Goal: Information Seeking & Learning: Learn about a topic

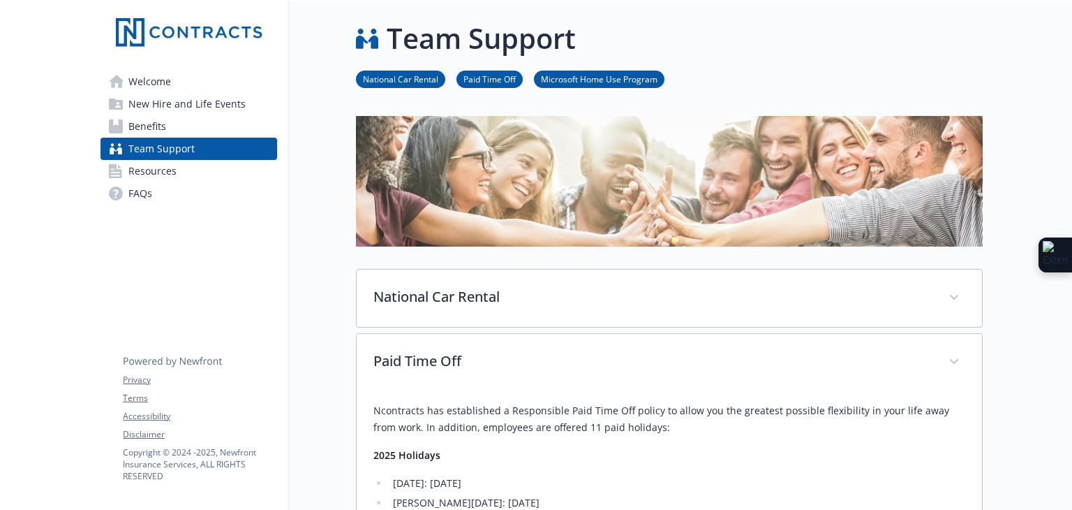
scroll to position [349, 0]
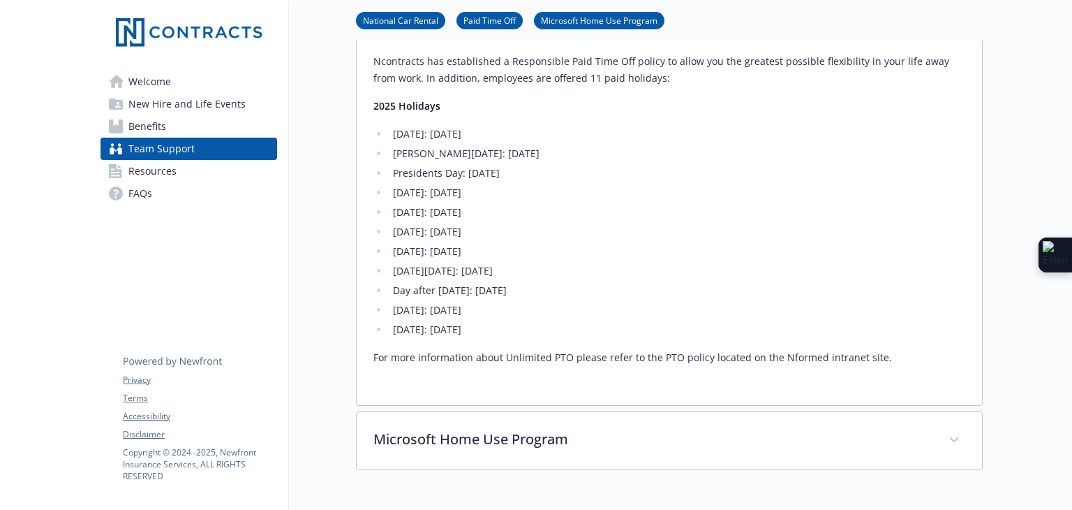
click at [133, 123] on span "Benefits" at bounding box center [147, 126] width 38 height 22
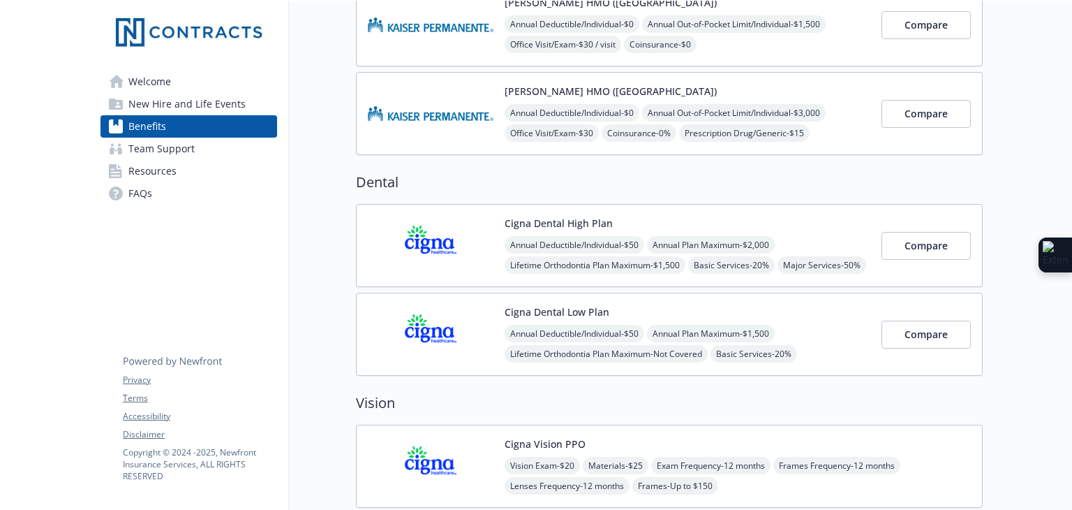
click at [165, 101] on span "New Hire and Life Events" at bounding box center [186, 104] width 117 height 22
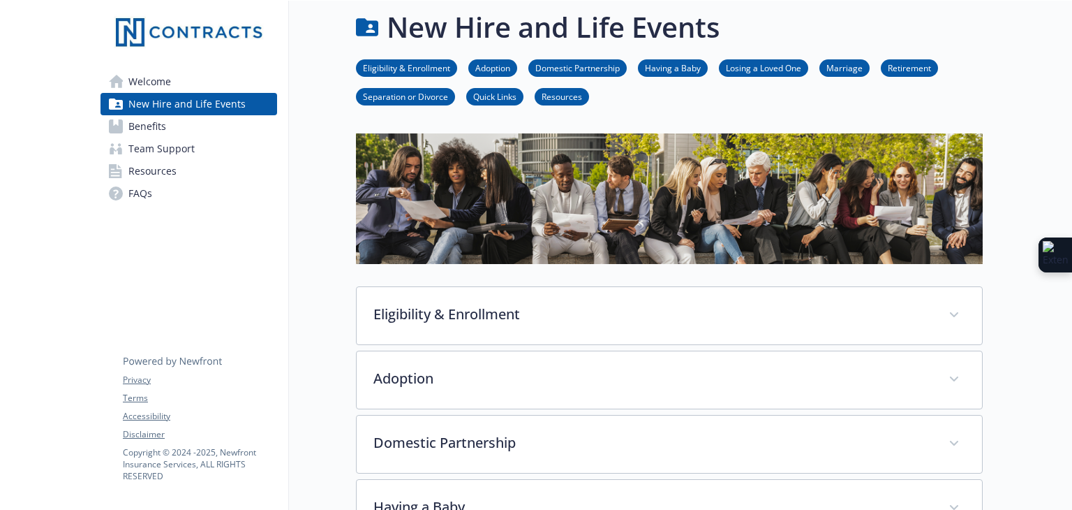
scroll to position [349, 0]
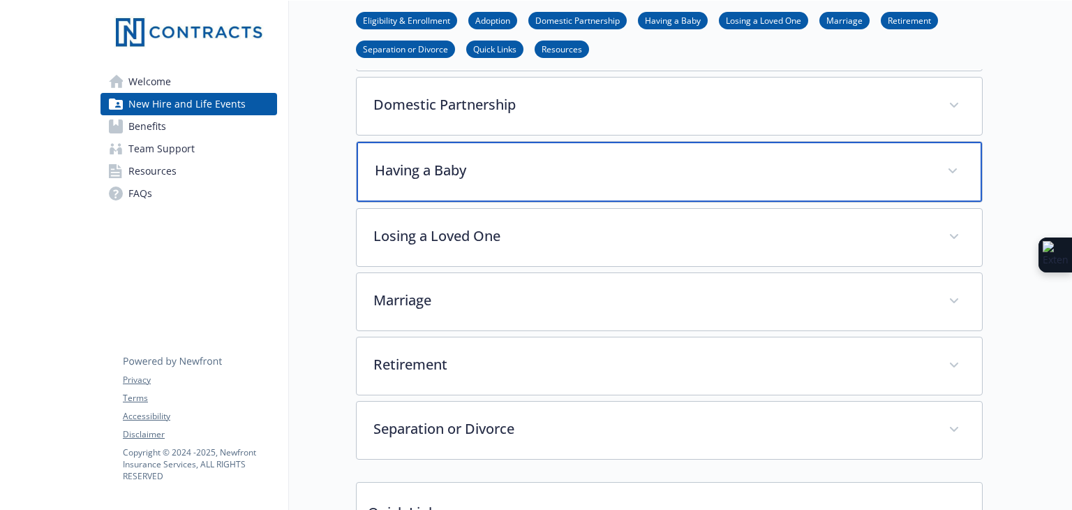
click at [519, 170] on p "Having a Baby" at bounding box center [653, 170] width 556 height 21
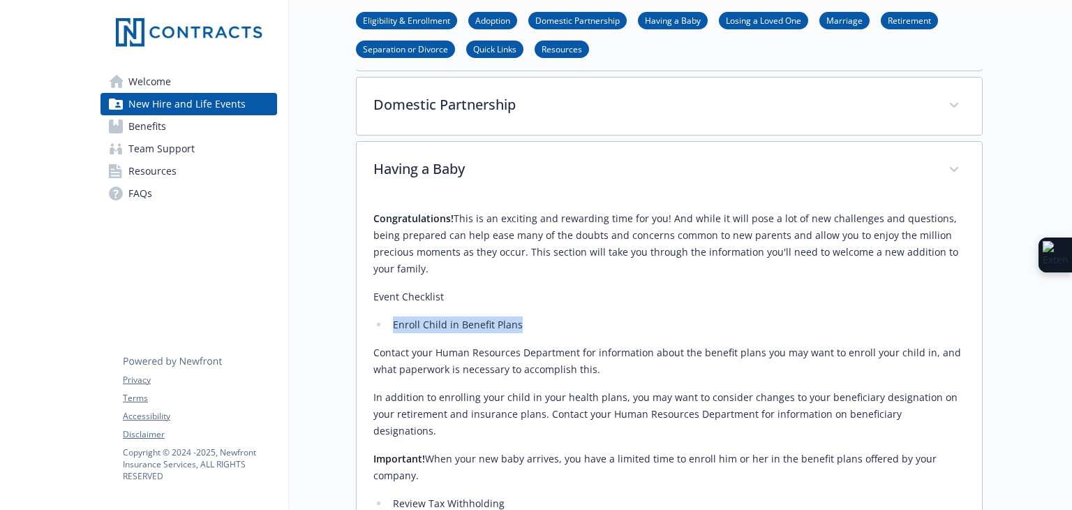
drag, startPoint x: 530, startPoint y: 308, endPoint x: 394, endPoint y: 307, distance: 136.8
click at [394, 316] on li "Enroll Child in Benefit Plans" at bounding box center [677, 324] width 577 height 17
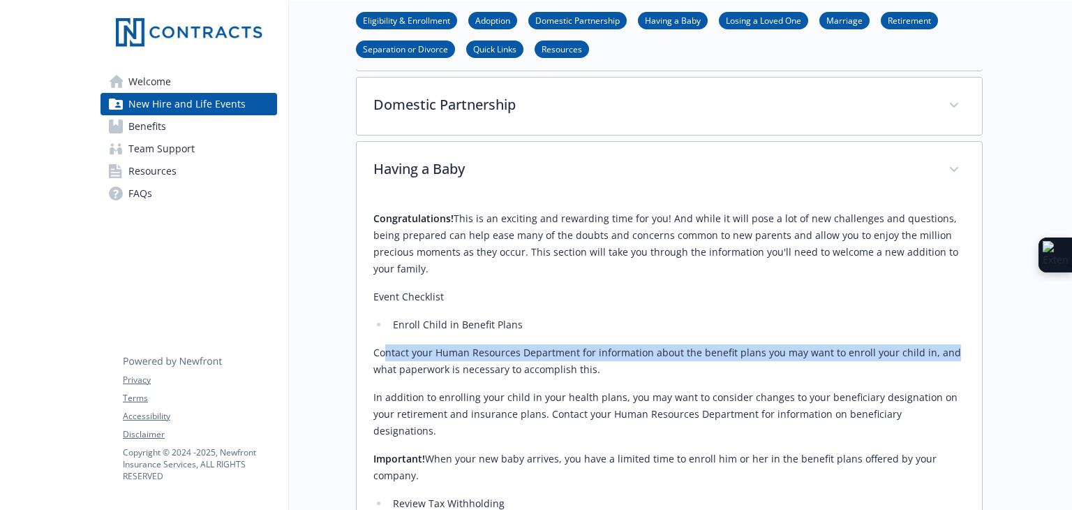
drag, startPoint x: 387, startPoint y: 327, endPoint x: 971, endPoint y: 335, distance: 583.6
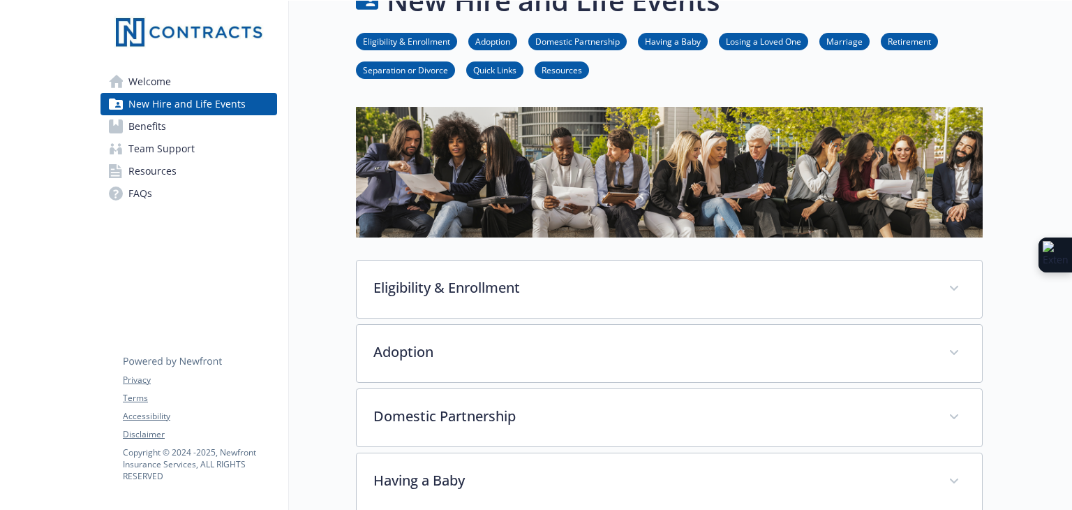
scroll to position [0, 0]
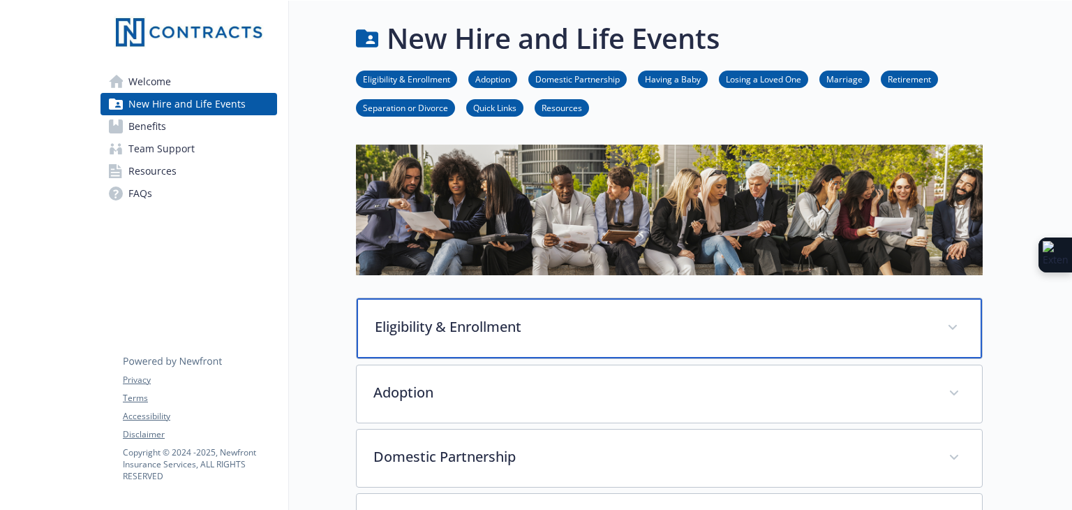
click at [512, 322] on p "Eligibility & Enrollment" at bounding box center [653, 326] width 556 height 21
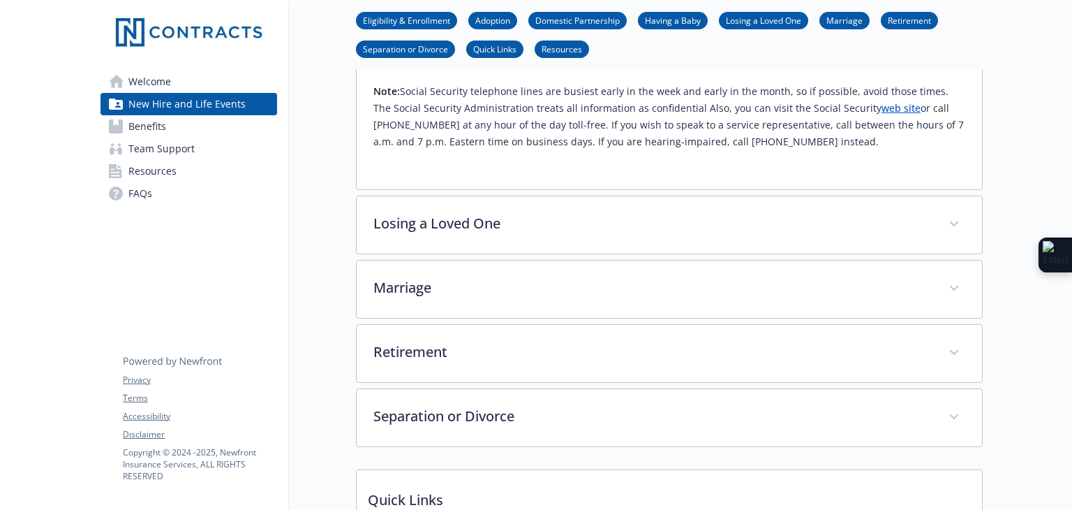
scroll to position [1674, 0]
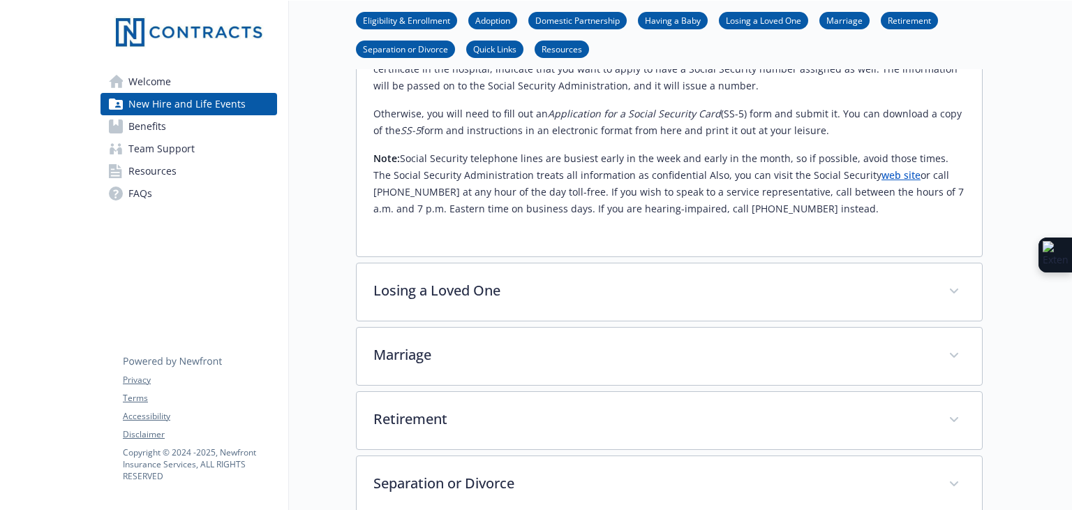
click at [165, 84] on span "Welcome" at bounding box center [149, 81] width 43 height 22
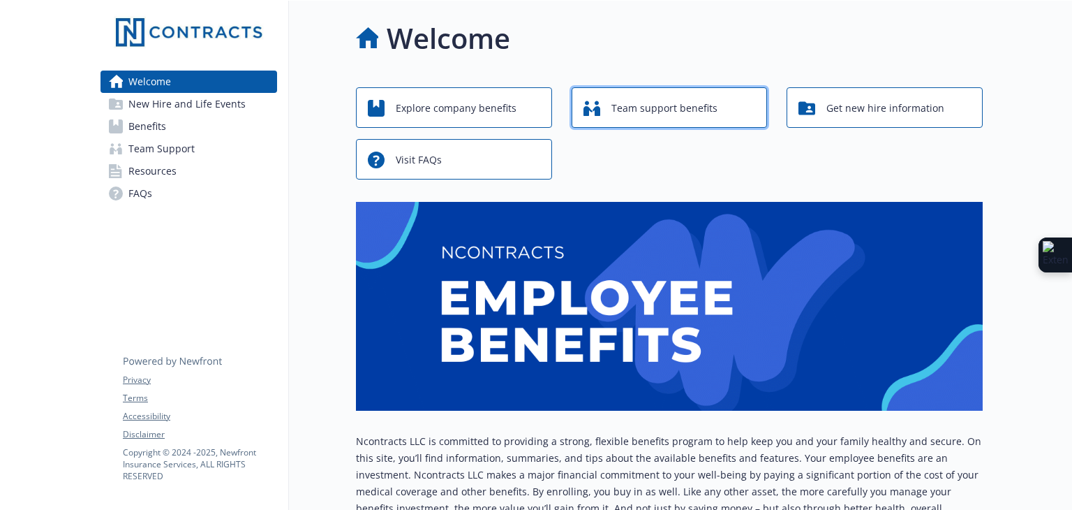
click at [650, 103] on span "Team support benefits" at bounding box center [664, 108] width 106 height 27
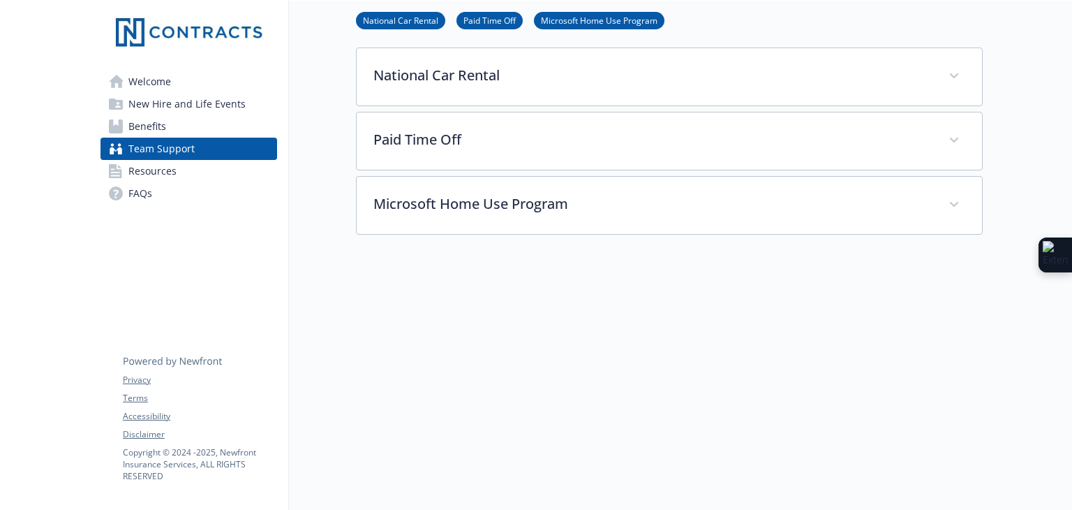
scroll to position [231, 0]
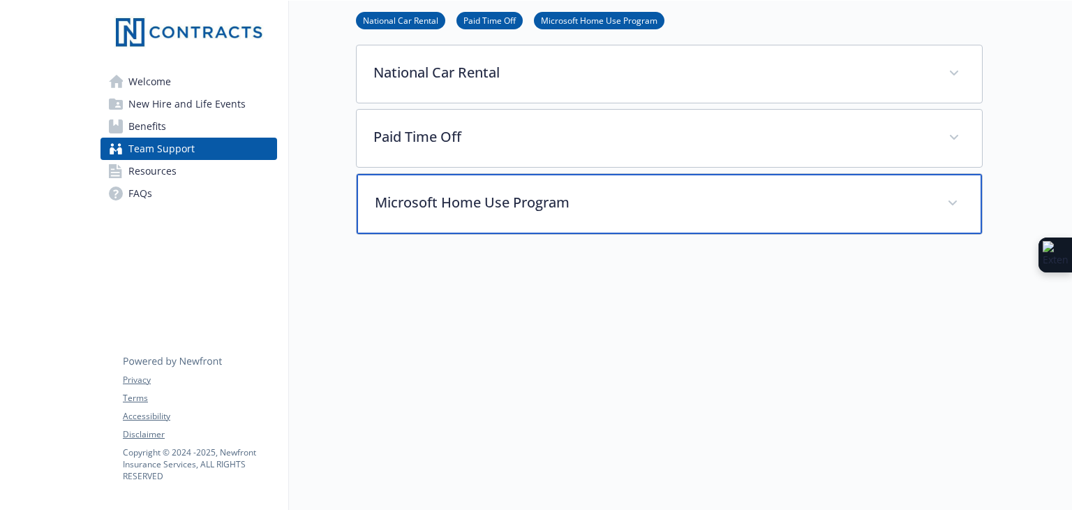
click at [524, 192] on p "Microsoft Home Use Program" at bounding box center [653, 202] width 556 height 21
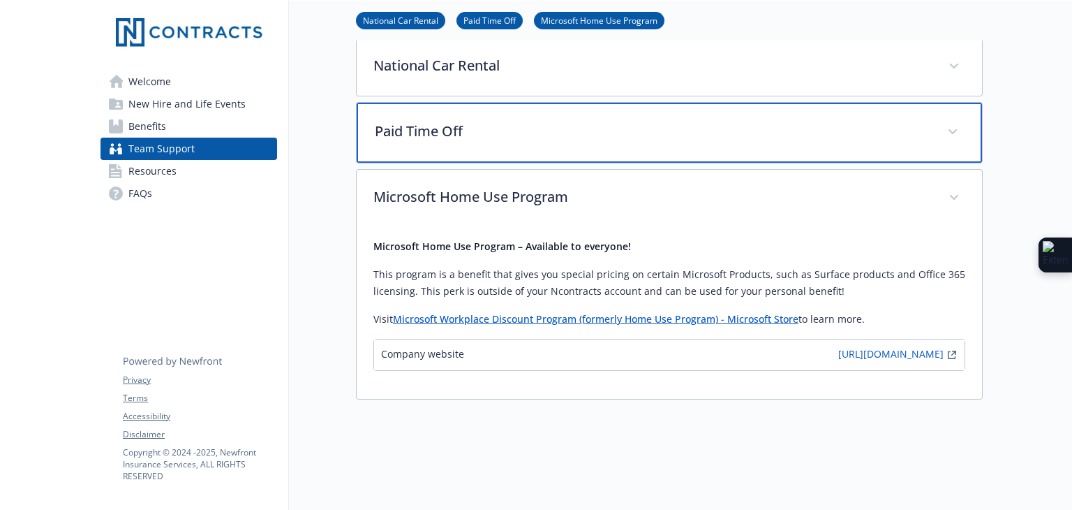
click at [544, 138] on p "Paid Time Off" at bounding box center [653, 131] width 556 height 21
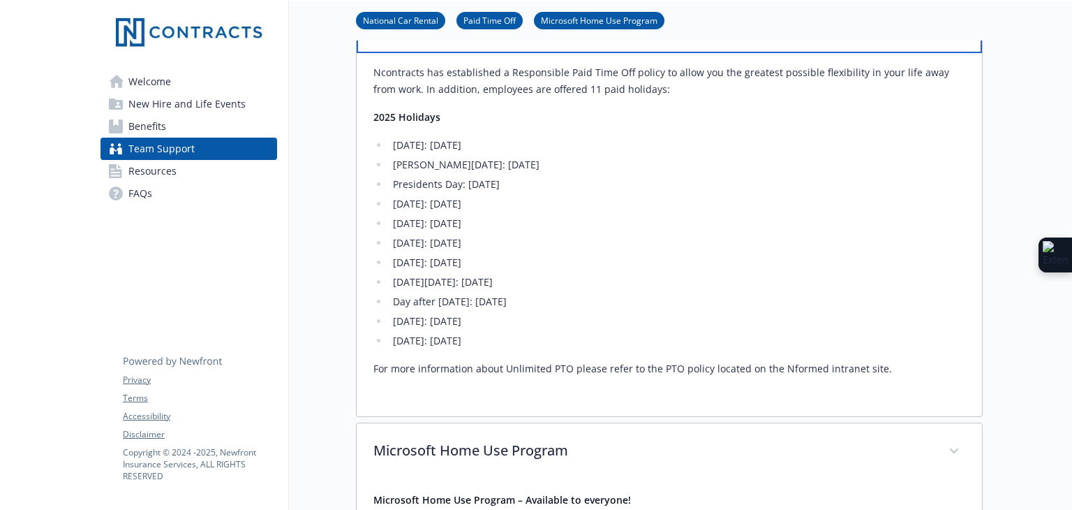
scroll to position [0, 0]
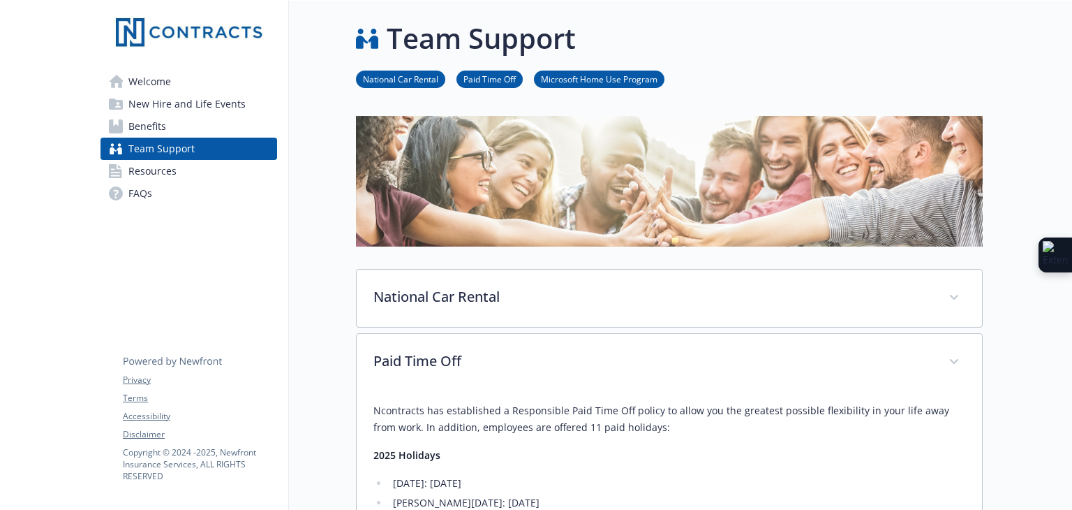
click at [175, 76] on link "Welcome" at bounding box center [189, 81] width 177 height 22
